Goal: Task Accomplishment & Management: Manage account settings

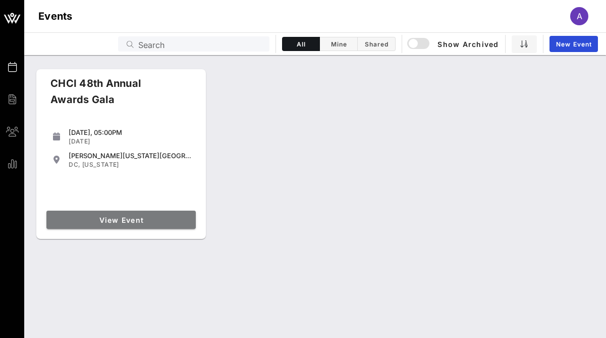
click at [167, 220] on span "View Event" at bounding box center [120, 219] width 141 height 9
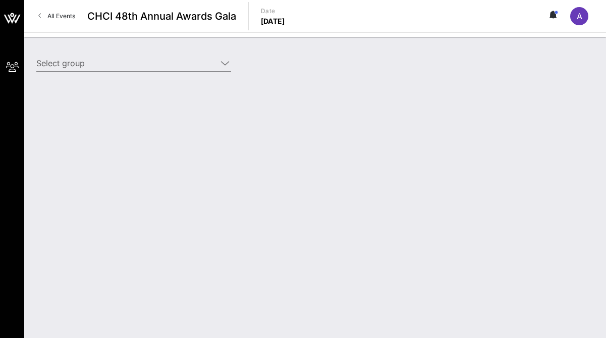
type input "[PERSON_NAME] Federation of America ([PERSON_NAME] Federation of America) [[PER…"
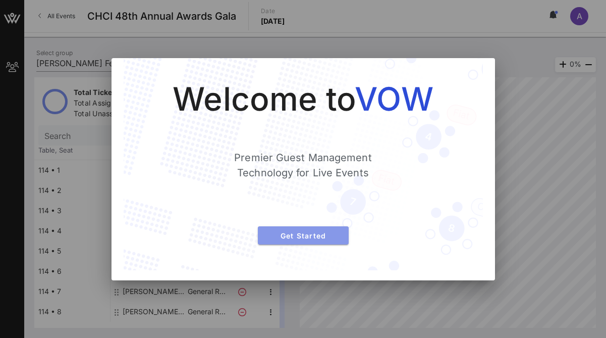
click at [325, 234] on span "Get Started" at bounding box center [303, 235] width 75 height 9
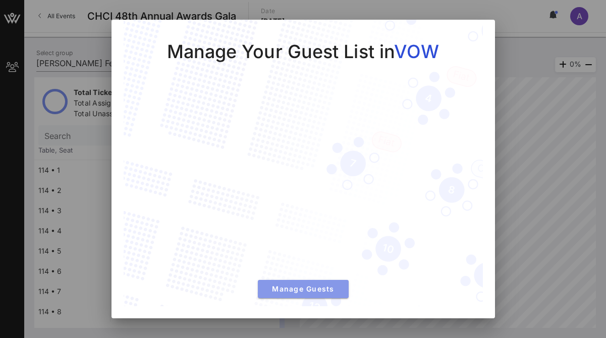
click at [298, 288] on span "Manage Guests" at bounding box center [303, 288] width 75 height 9
